Goal: Check status: Check status

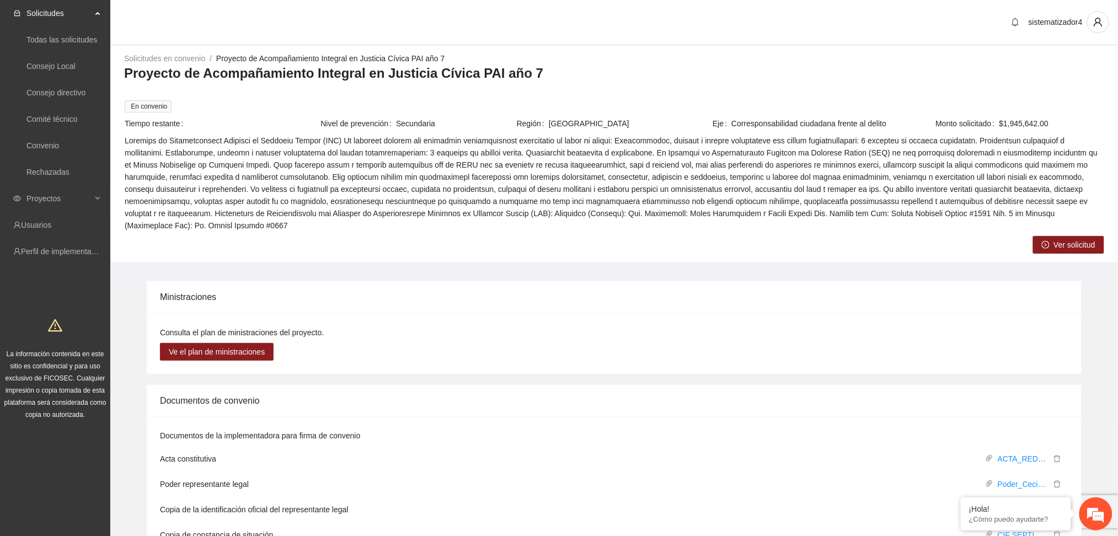
click at [31, 186] on ul "Solicitudes Todas las solicitudes Consejo Local Consejo directivo Comité técnic…" at bounding box center [55, 132] width 110 height 265
click at [33, 197] on span "Proyectos" at bounding box center [58, 199] width 65 height 22
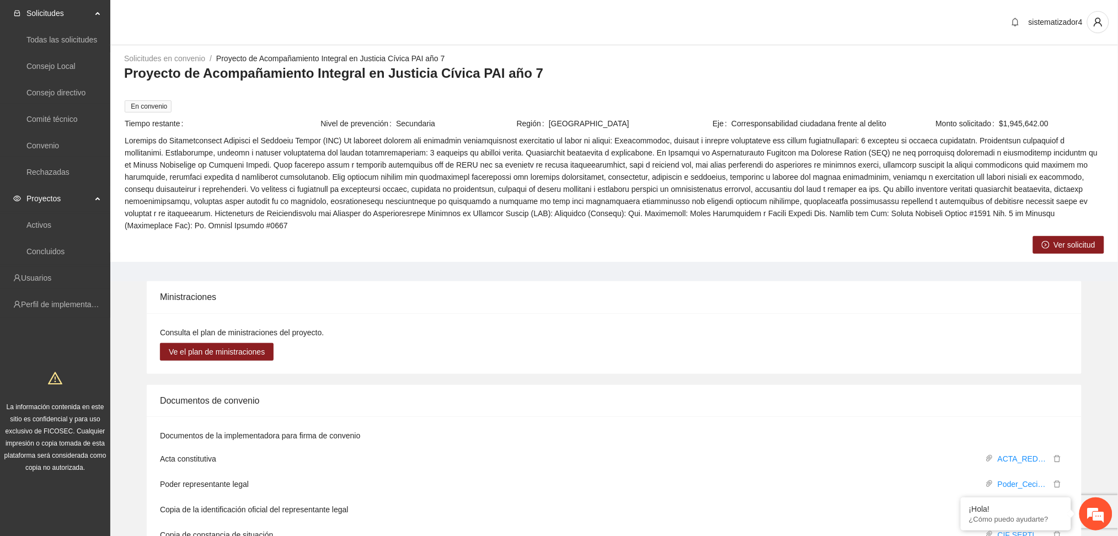
click at [50, 202] on span "Proyectos" at bounding box center [58, 199] width 65 height 22
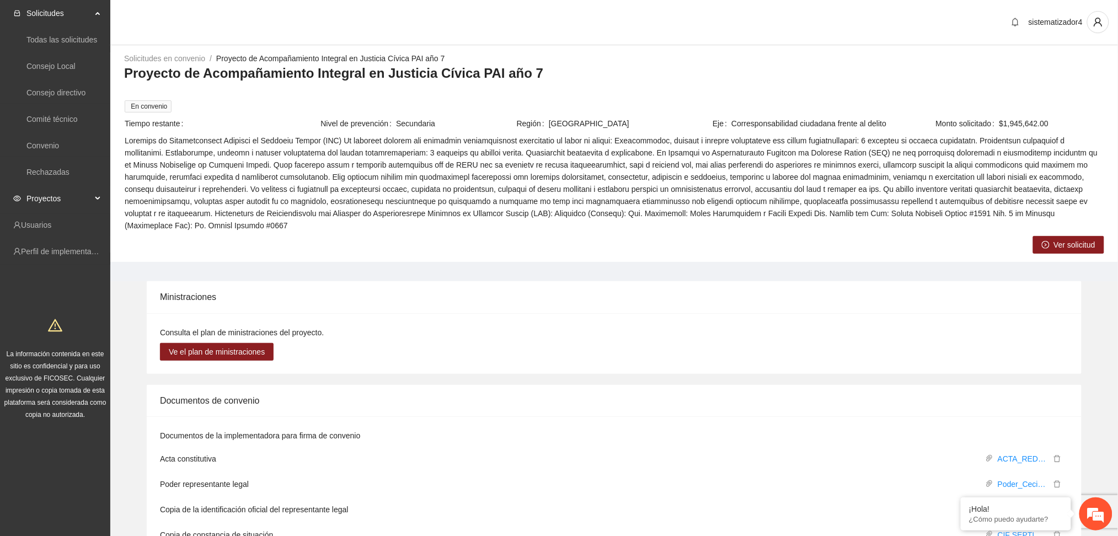
click at [49, 202] on span "Proyectos" at bounding box center [58, 199] width 65 height 22
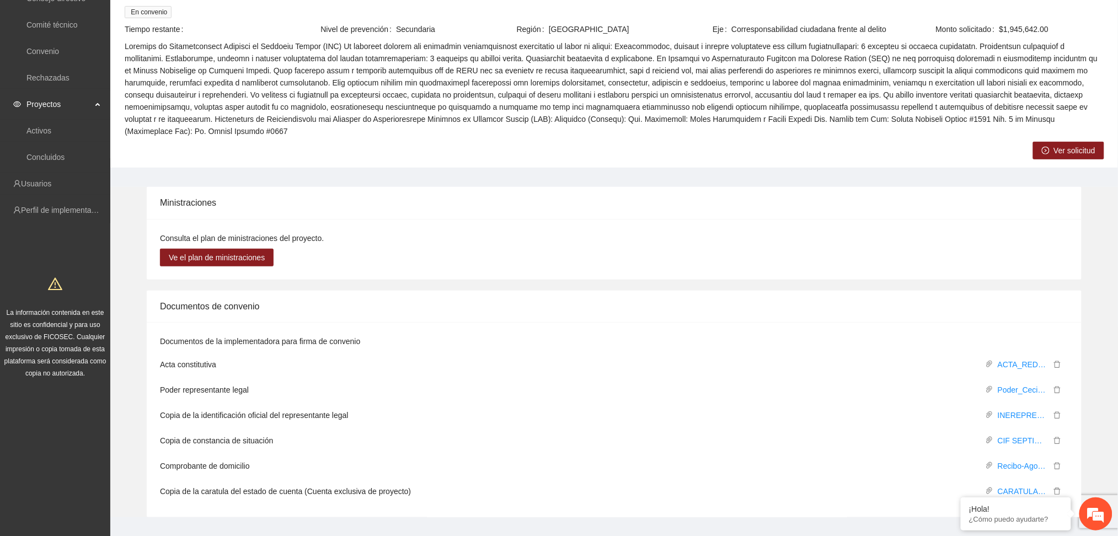
scroll to position [104, 0]
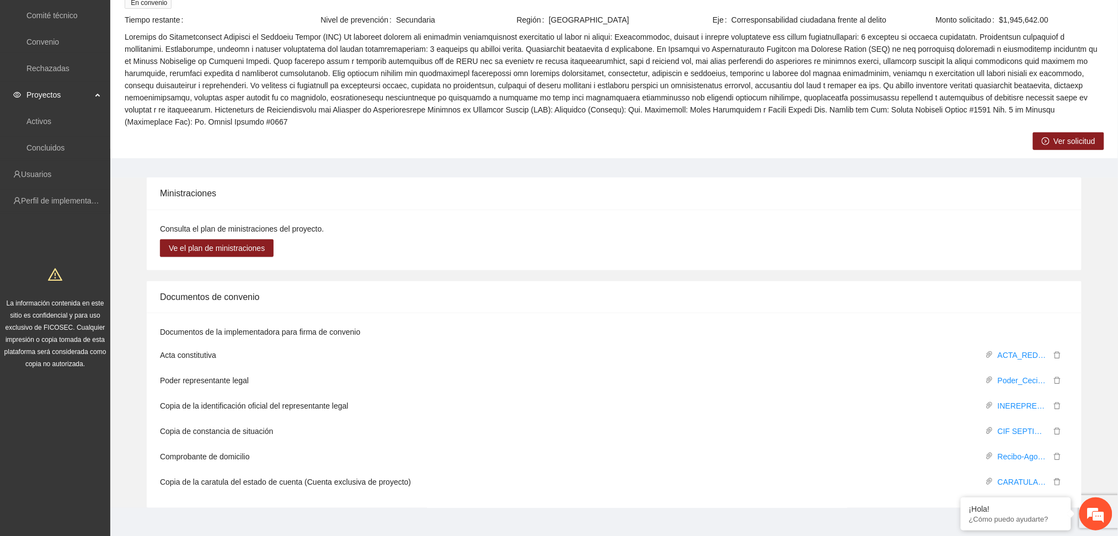
click at [329, 91] on span at bounding box center [614, 79] width 979 height 97
click at [325, 133] on div "Solicitudes en convenio / Proyecto de Acompañamiento Integral en Justicia Cívic…" at bounding box center [614, 49] width 1008 height 200
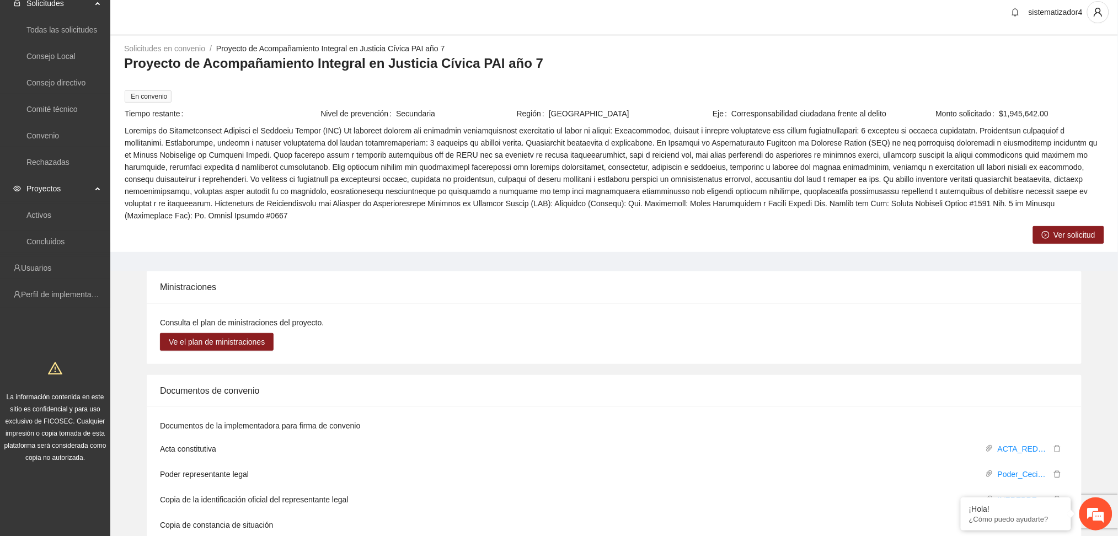
scroll to position [0, 0]
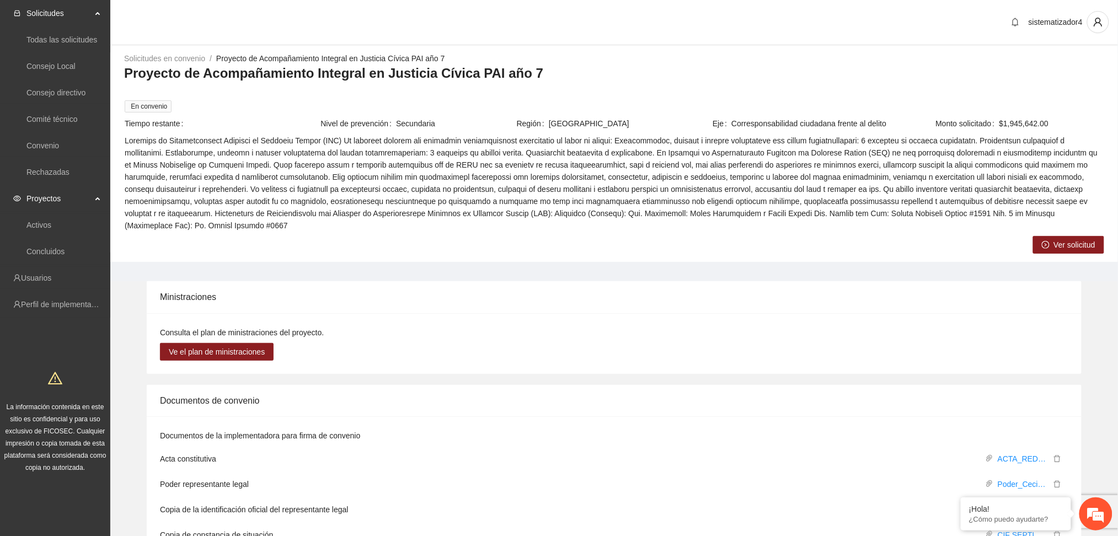
click at [41, 207] on span "Proyectos" at bounding box center [58, 199] width 65 height 22
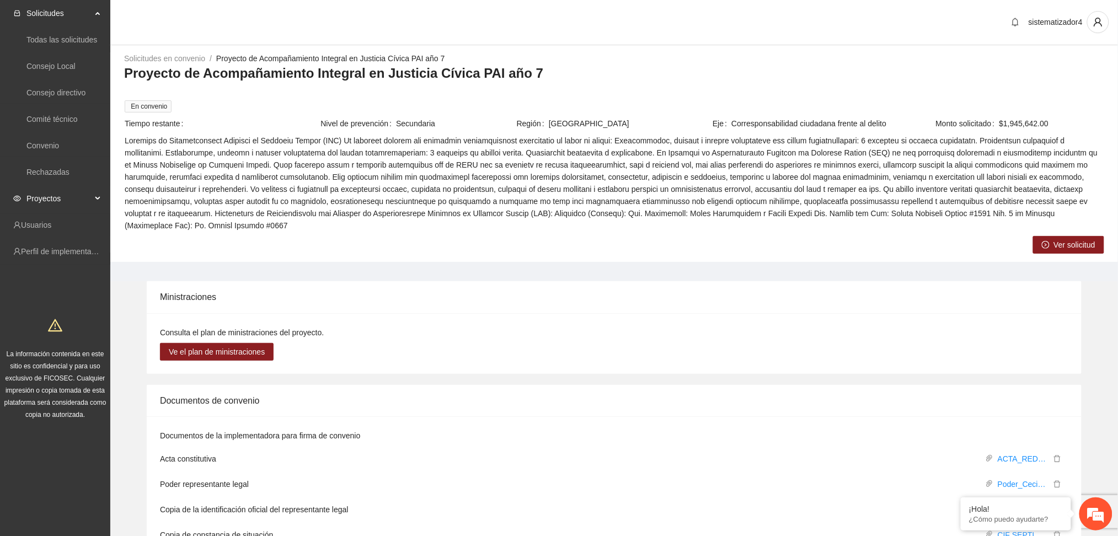
click at [41, 202] on span "Proyectos" at bounding box center [58, 199] width 65 height 22
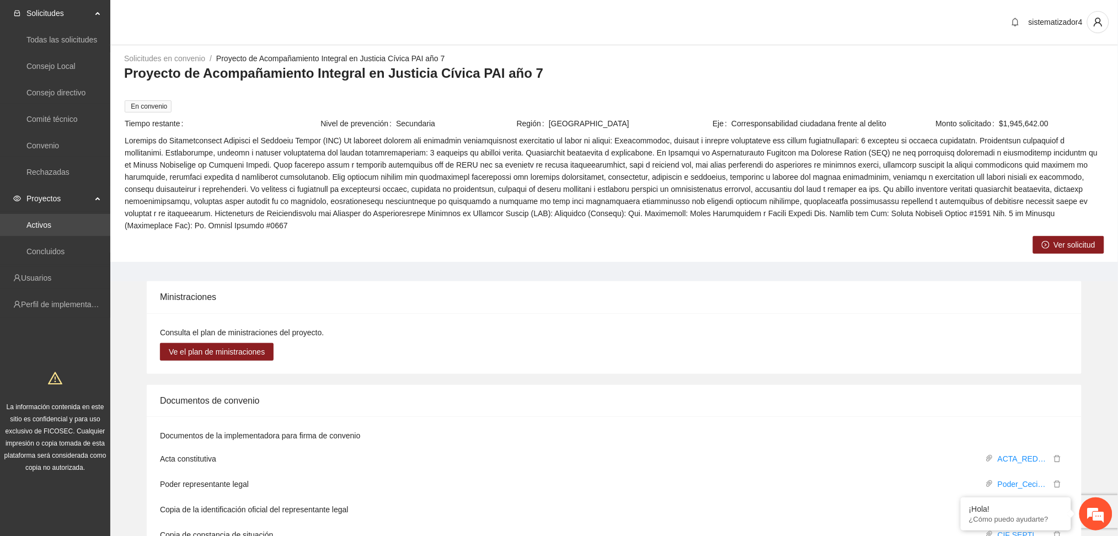
click at [38, 224] on link "Activos" at bounding box center [38, 225] width 25 height 9
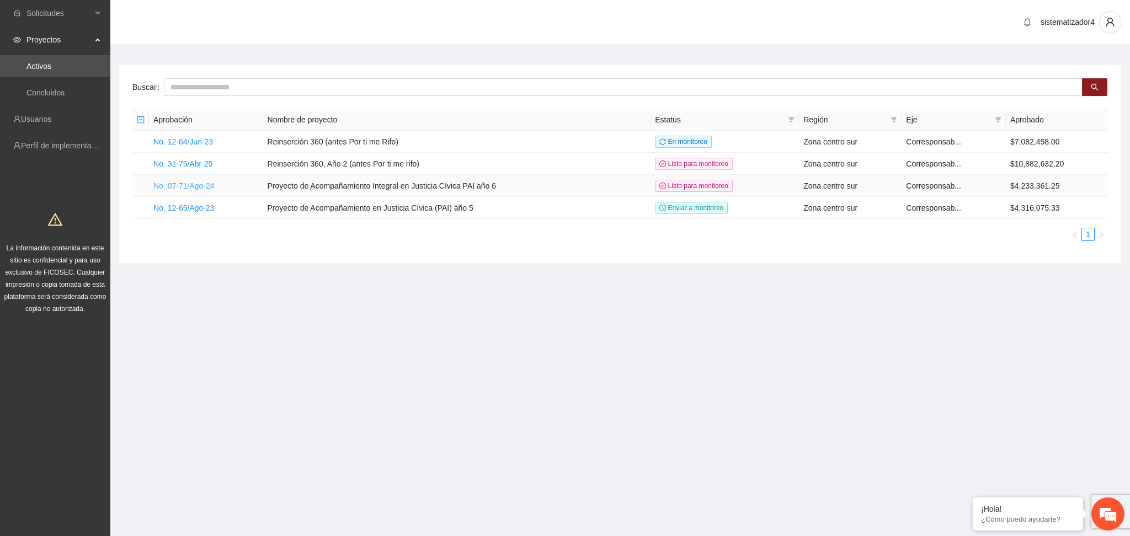
click at [166, 188] on link "No. 07-71/Ago-24" at bounding box center [183, 185] width 61 height 9
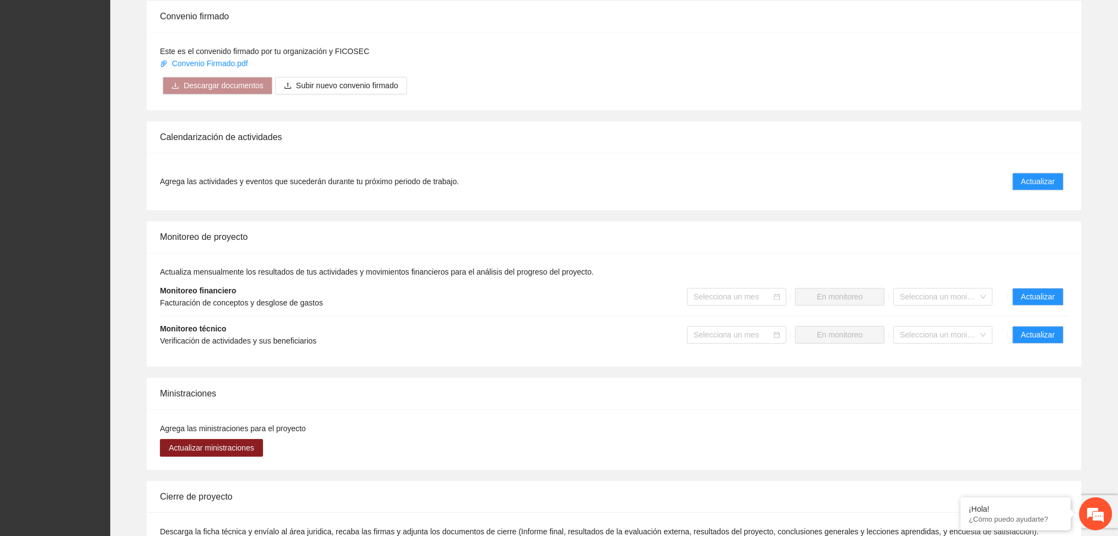
scroll to position [843, 0]
drag, startPoint x: 1028, startPoint y: 257, endPoint x: 1034, endPoint y: 259, distance: 6.3
click at [1034, 290] on span "Actualizar" at bounding box center [1038, 296] width 34 height 12
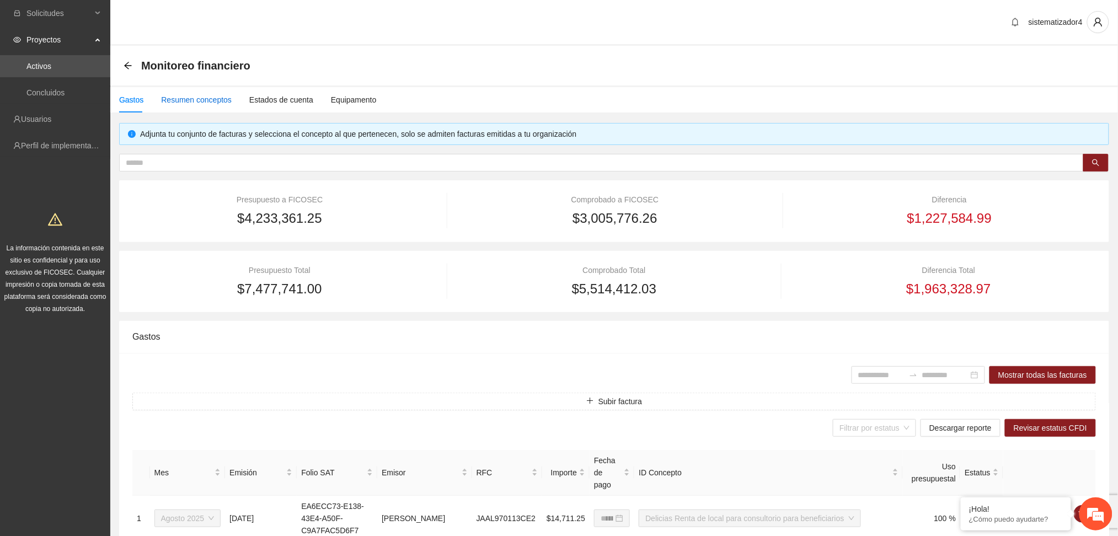
click at [205, 100] on div "Resumen conceptos" at bounding box center [196, 100] width 71 height 12
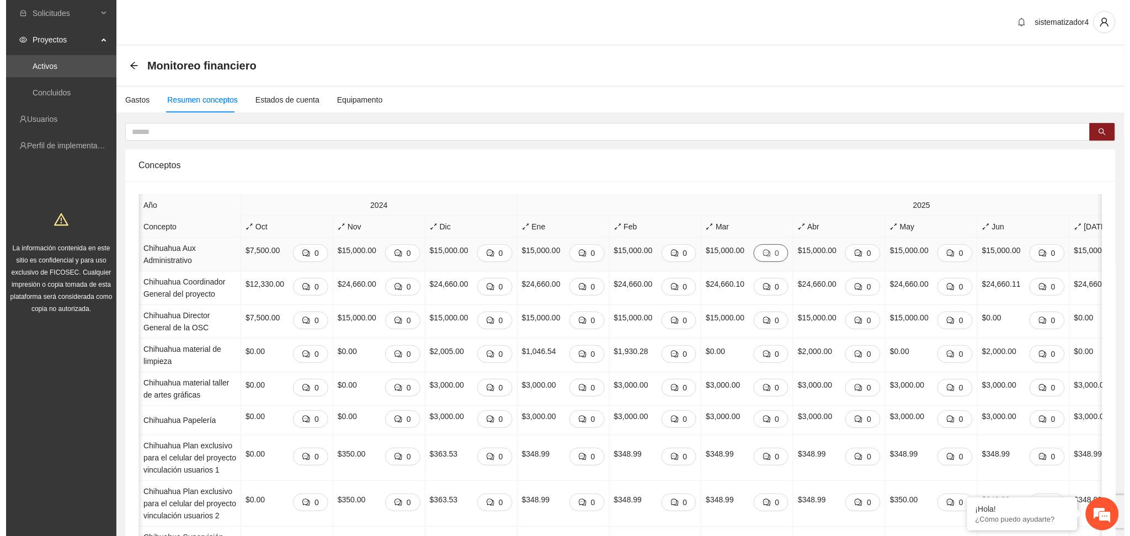
scroll to position [0, 249]
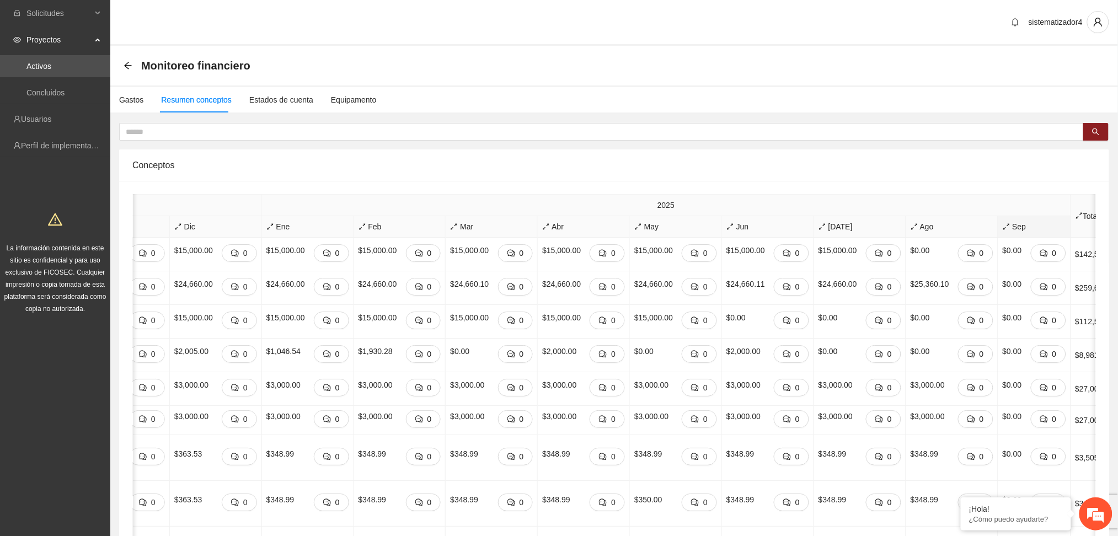
click at [1003, 231] on span "Sep" at bounding box center [1034, 227] width 63 height 12
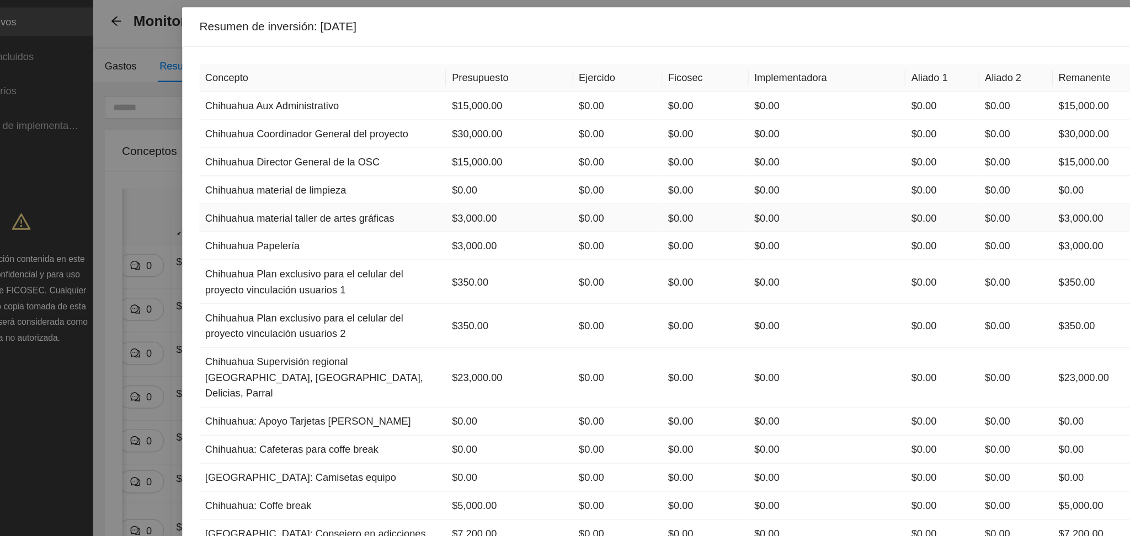
click at [400, 218] on td "$3,000.00" at bounding box center [429, 217] width 97 height 22
click at [330, 100] on th "Concepto" at bounding box center [286, 110] width 189 height 22
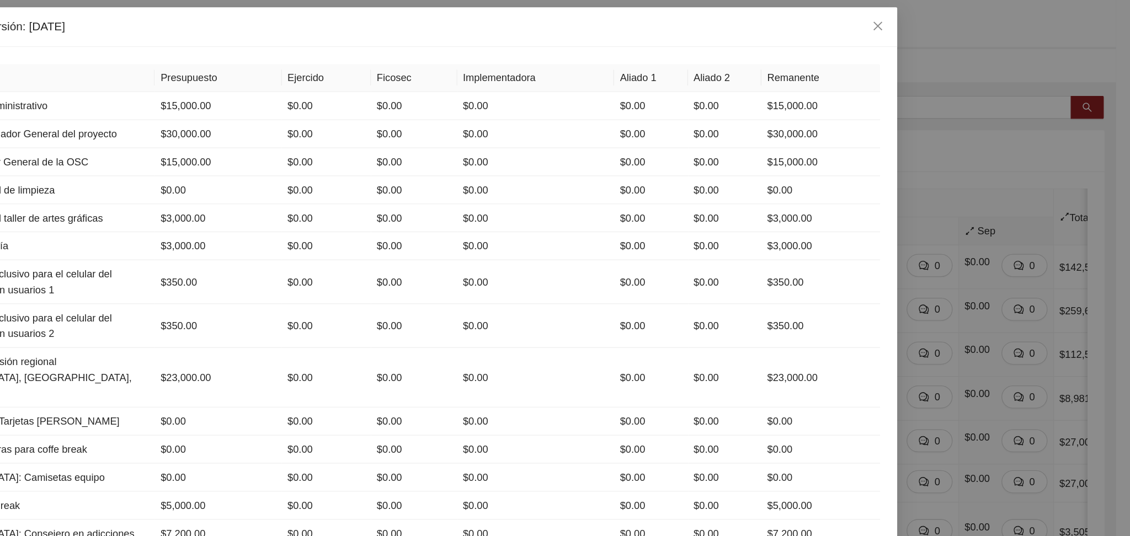
scroll to position [0, 0]
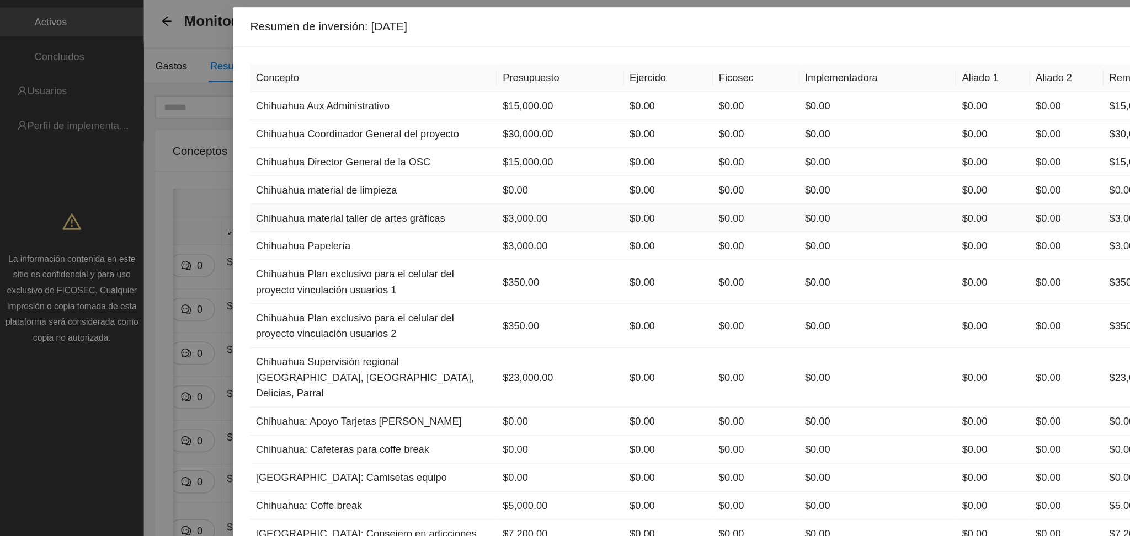
click at [394, 221] on td "$3,000.00" at bounding box center [429, 217] width 97 height 22
click at [385, 240] on td "$3,000.00" at bounding box center [429, 239] width 97 height 22
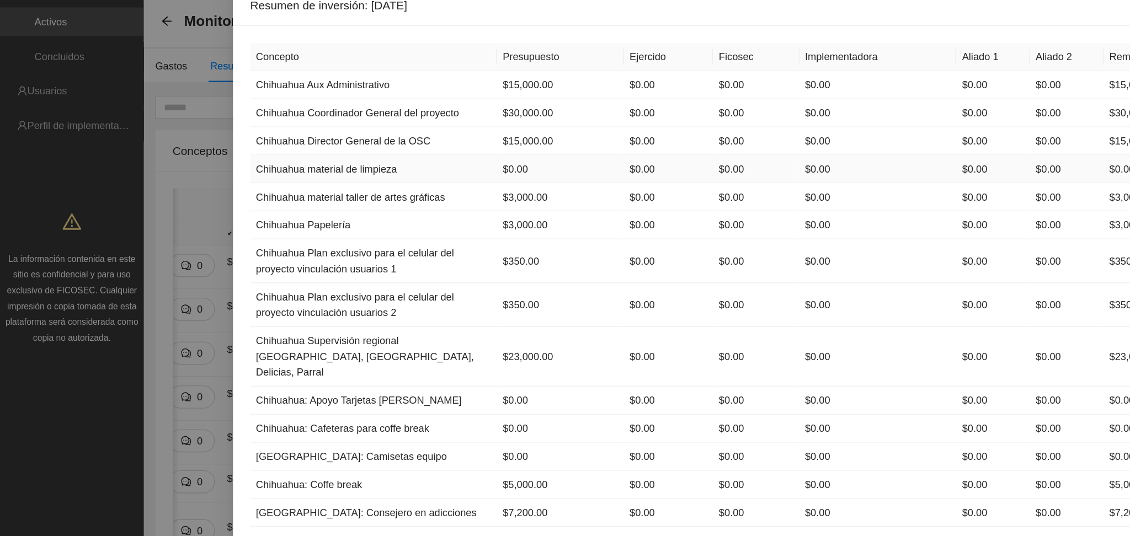
scroll to position [15, 0]
click at [389, 199] on td "$3,000.00" at bounding box center [429, 202] width 97 height 22
click at [403, 200] on td "$3,000.00" at bounding box center [429, 202] width 97 height 22
click at [395, 222] on td "$3,000.00" at bounding box center [429, 223] width 97 height 22
click at [390, 203] on td "$3,000.00" at bounding box center [429, 202] width 97 height 22
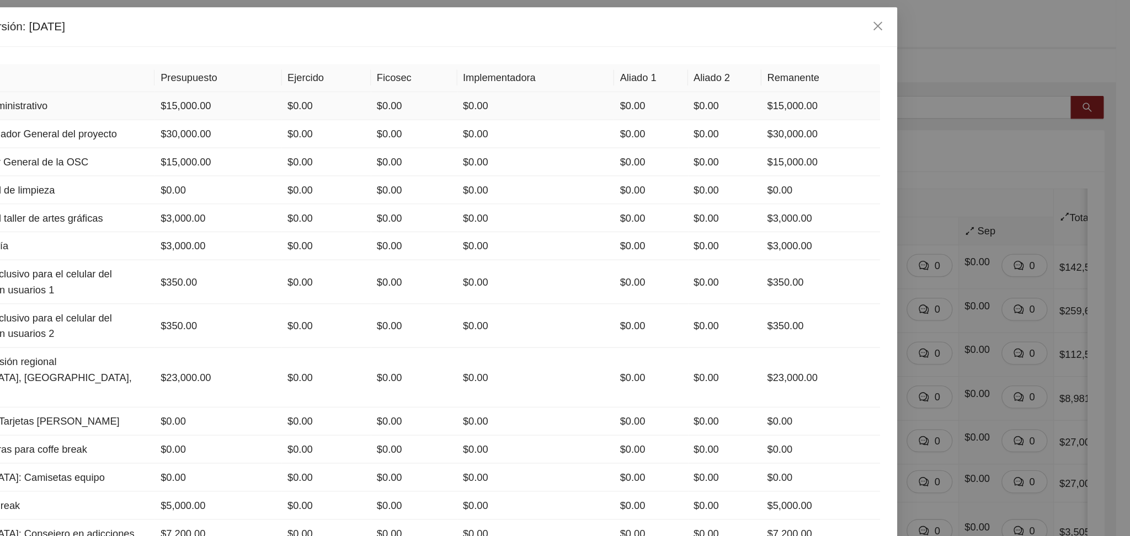
scroll to position [0, 0]
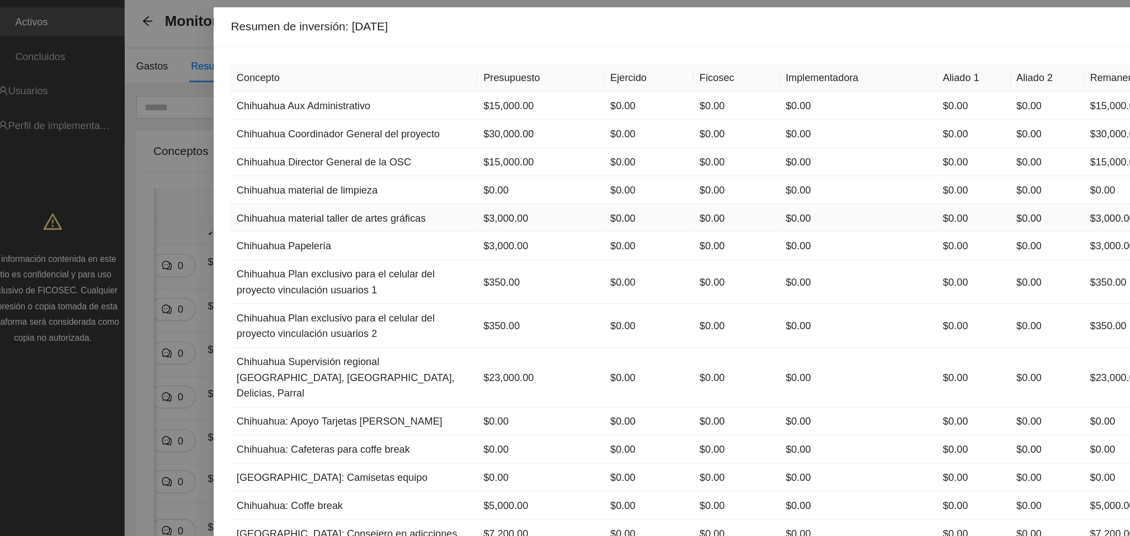
click at [387, 213] on td "$3,000.00" at bounding box center [429, 217] width 97 height 22
click at [392, 216] on td "$3,000.00" at bounding box center [429, 217] width 97 height 22
click at [384, 218] on td "$3,000.00" at bounding box center [429, 217] width 97 height 22
